Goal: Transaction & Acquisition: Purchase product/service

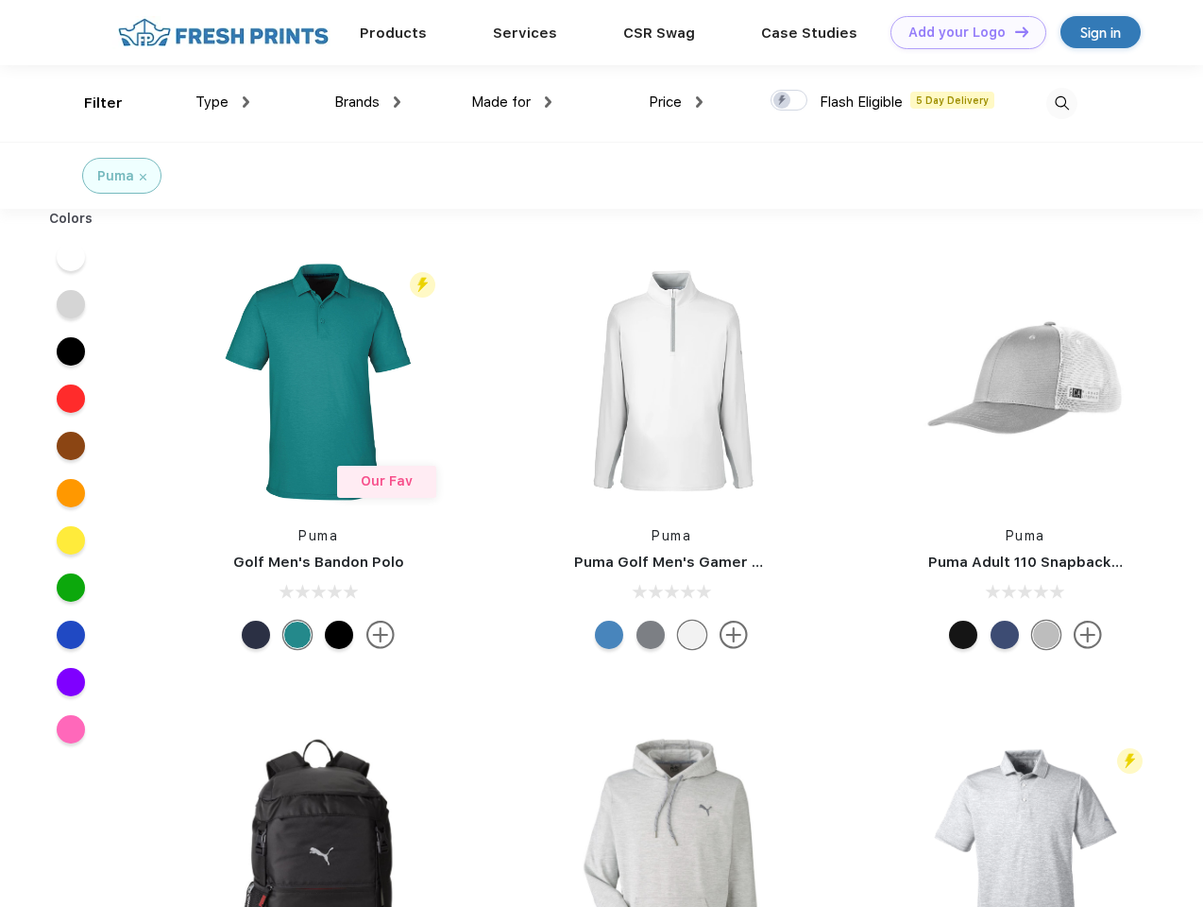
click at [961, 32] on link "Add your Logo Design Tool" at bounding box center [969, 32] width 156 height 33
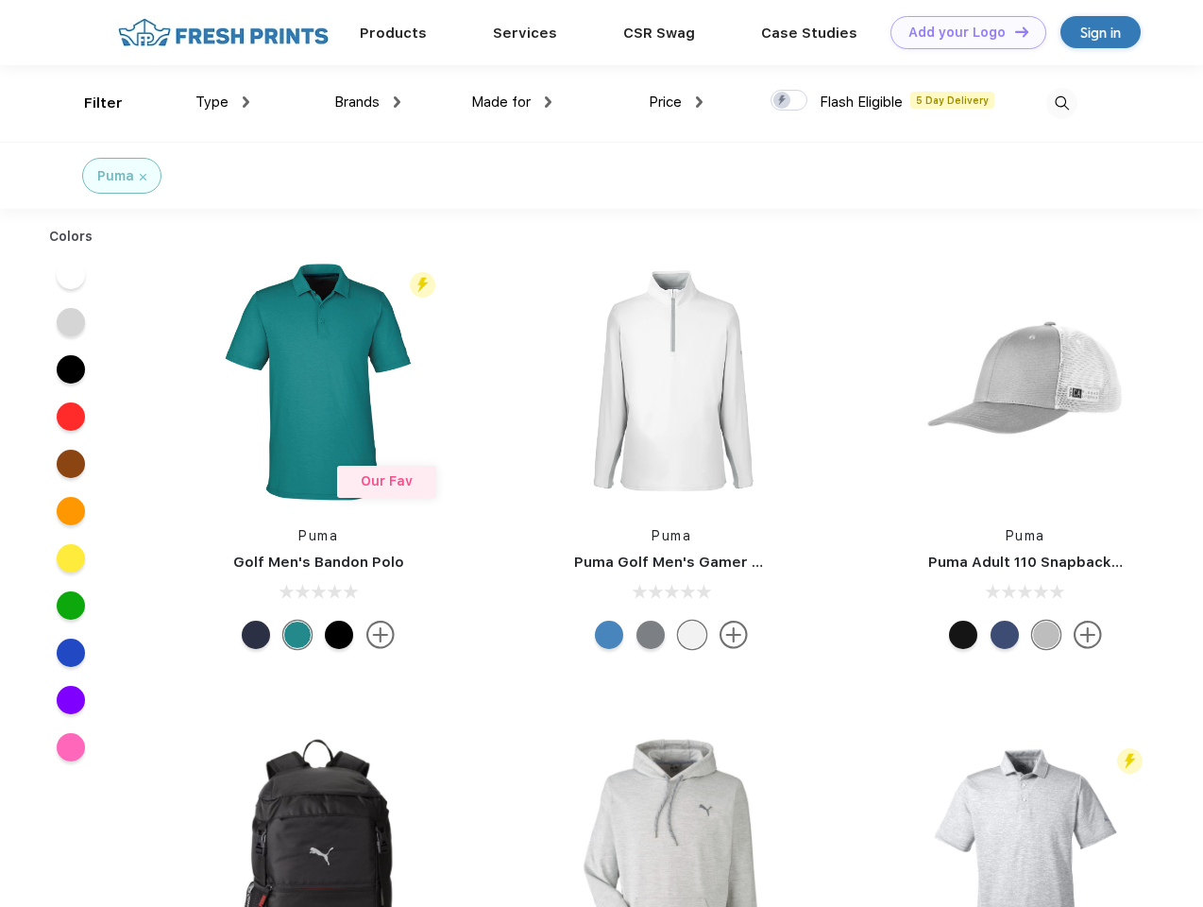
click at [0, 0] on div "Design Tool" at bounding box center [0, 0] width 0 height 0
click at [1013, 31] on link "Add your Logo Design Tool" at bounding box center [969, 32] width 156 height 33
click at [91, 103] on div "Filter" at bounding box center [103, 104] width 39 height 22
click at [223, 102] on span "Type" at bounding box center [211, 101] width 33 height 17
click at [367, 102] on span "Brands" at bounding box center [356, 101] width 45 height 17
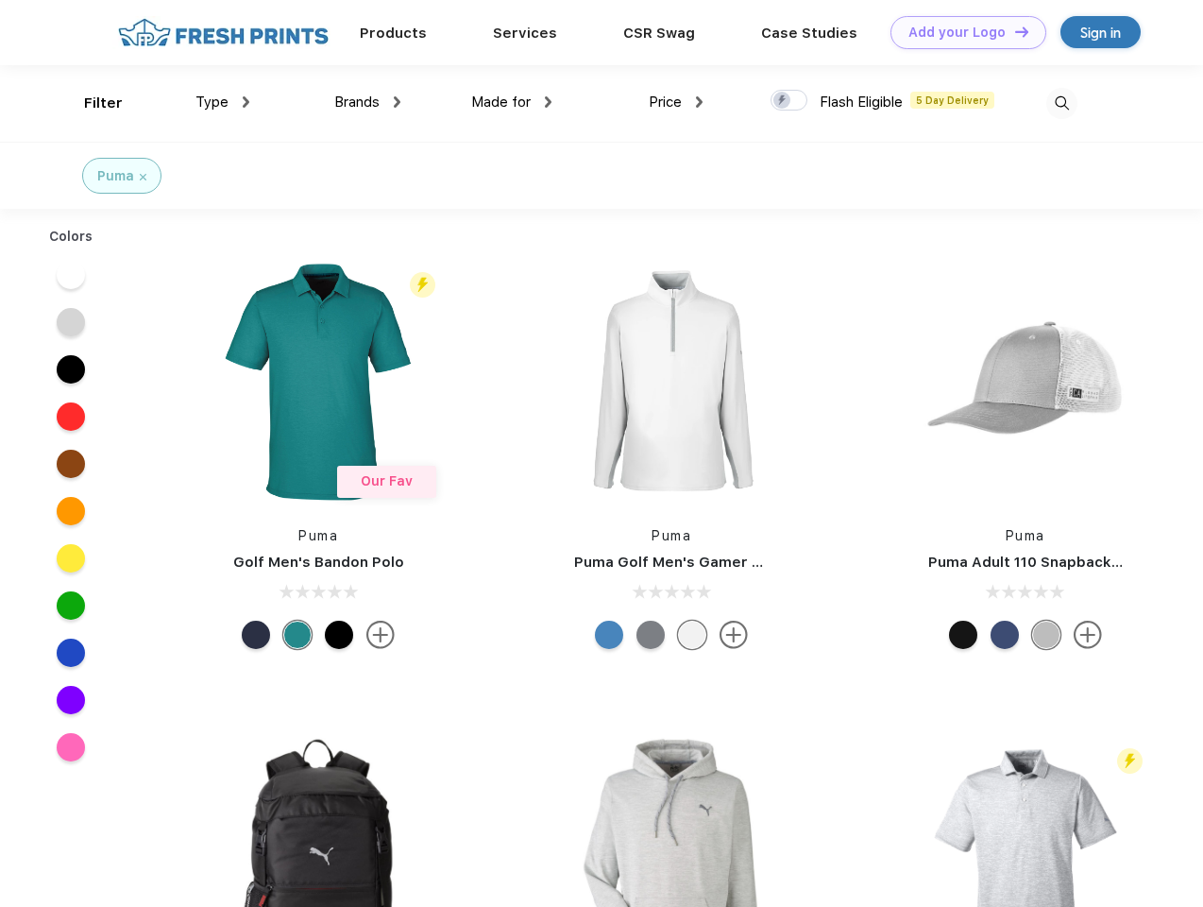
click at [512, 102] on span "Made for" at bounding box center [500, 101] width 59 height 17
click at [676, 102] on span "Price" at bounding box center [665, 101] width 33 height 17
click at [789, 101] on div at bounding box center [789, 100] width 37 height 21
click at [783, 101] on input "checkbox" at bounding box center [777, 95] width 12 height 12
click at [1061, 103] on img at bounding box center [1061, 103] width 31 height 31
